Goal: Information Seeking & Learning: Learn about a topic

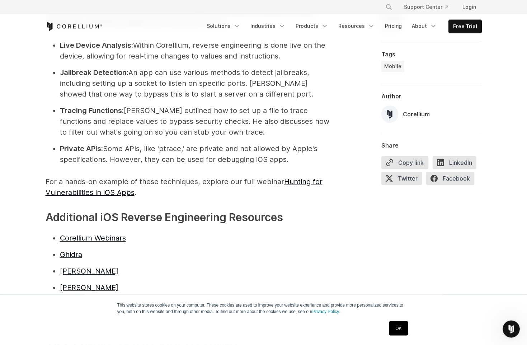
scroll to position [1585, 0]
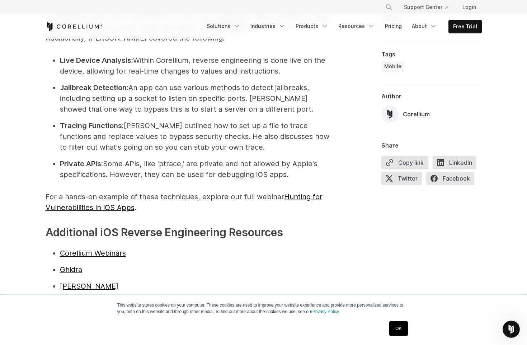
click at [239, 28] on link "Solutions" at bounding box center [223, 26] width 42 height 13
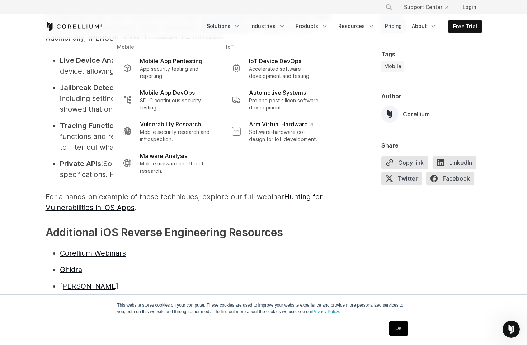
click at [395, 28] on link "Pricing" at bounding box center [393, 26] width 25 height 13
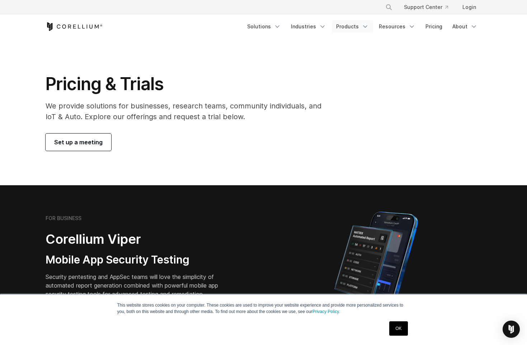
click at [355, 29] on link "Products" at bounding box center [352, 26] width 41 height 13
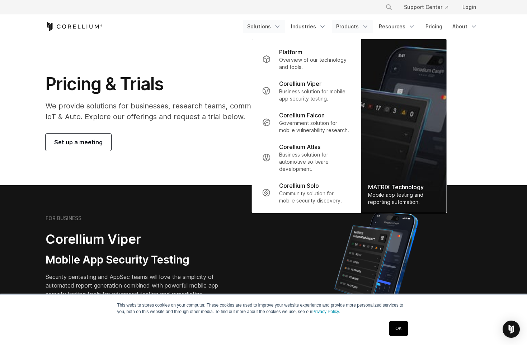
click at [259, 28] on link "Solutions" at bounding box center [264, 26] width 42 height 13
